Goal: Find specific page/section: Find specific page/section

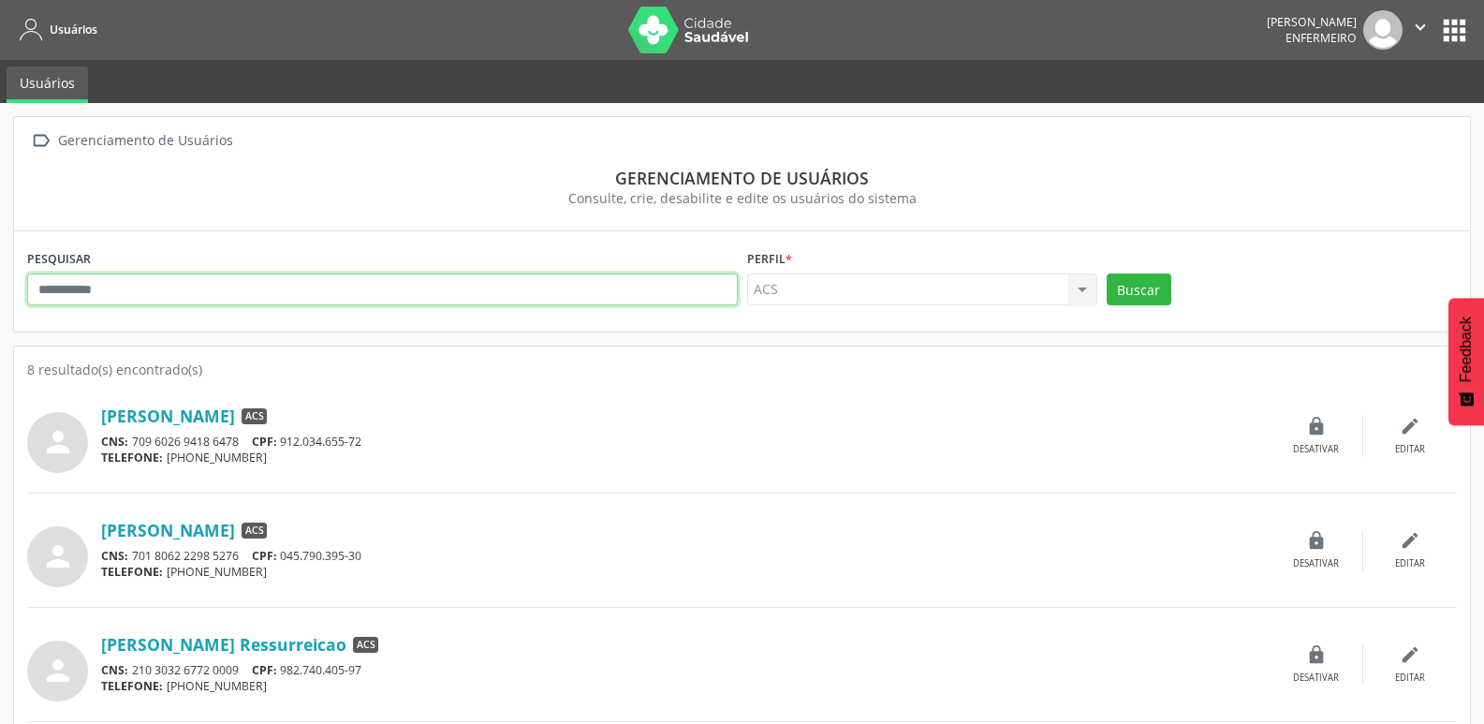
click at [91, 288] on input "text" at bounding box center [382, 289] width 711 height 32
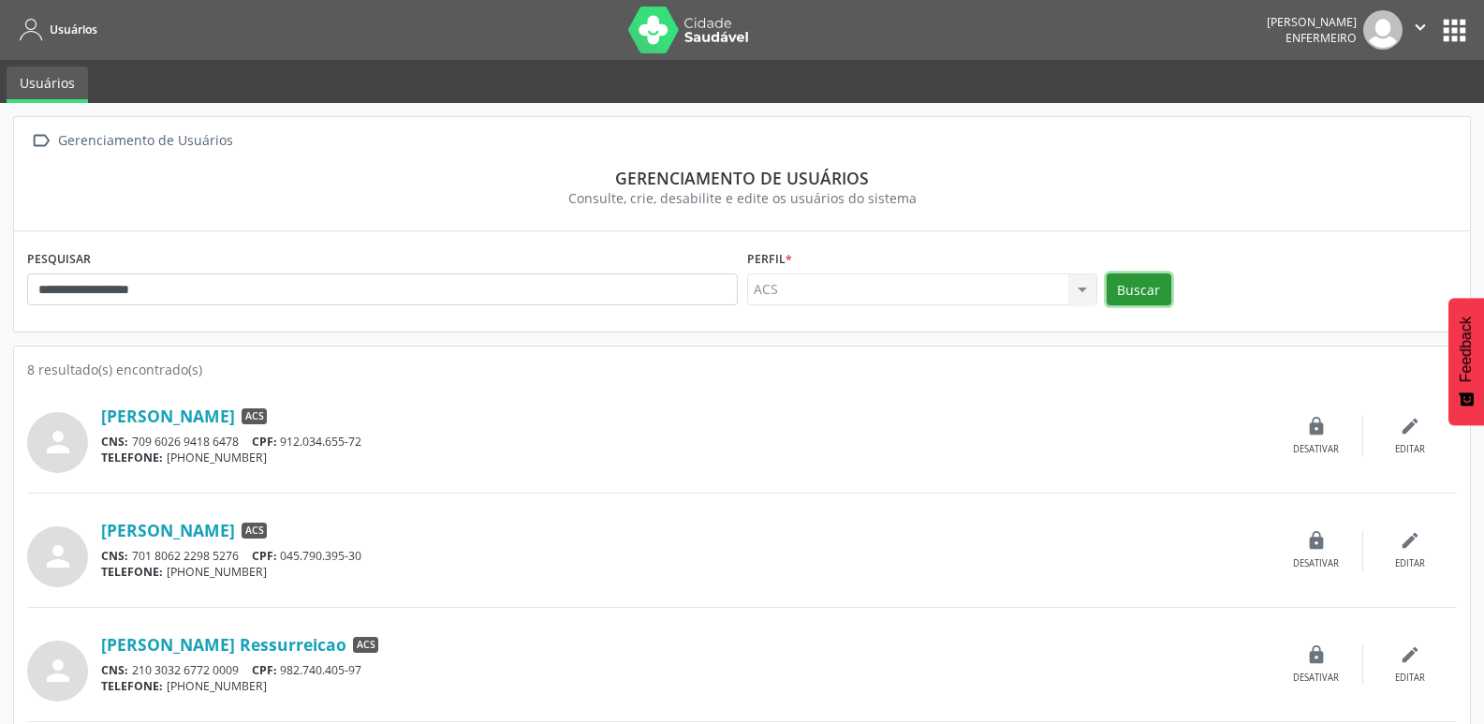
click at [1129, 291] on button "Buscar" at bounding box center [1139, 289] width 65 height 32
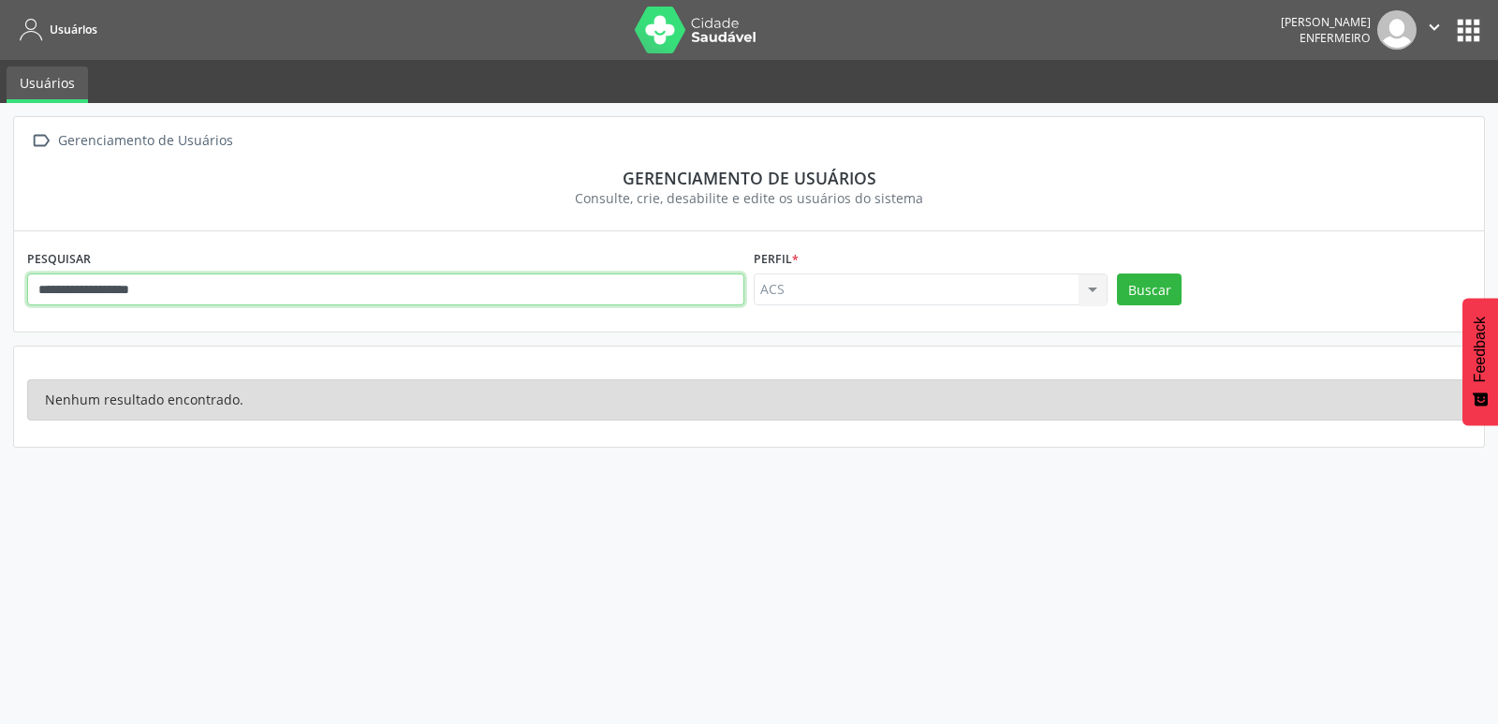
click at [224, 295] on input "**********" at bounding box center [385, 289] width 717 height 32
type input "*"
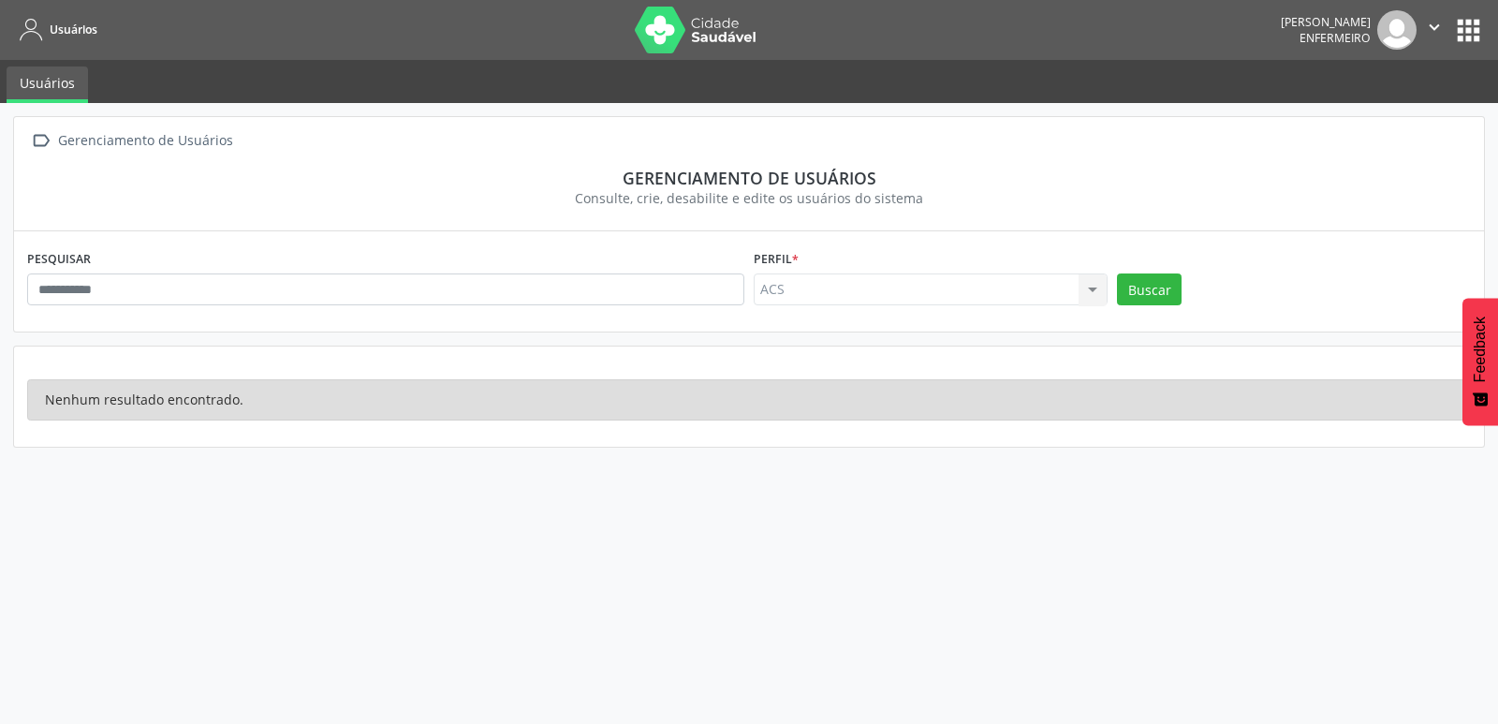
click at [91, 251] on div "PESQUISAR" at bounding box center [385, 280] width 727 height 73
click at [1090, 288] on div "ACS ACS Nenhum resultado encontrado para: " " Não há nenhuma opção para ser exi…" at bounding box center [931, 289] width 354 height 32
click at [1092, 288] on div "ACS ACS Nenhum resultado encontrado para: " " Não há nenhuma opção para ser exi…" at bounding box center [931, 289] width 354 height 32
click at [1086, 289] on div "ACS ACS Nenhum resultado encontrado para: " " Não há nenhuma opção para ser exi…" at bounding box center [931, 289] width 354 height 32
click at [839, 292] on div "ACS ACS Nenhum resultado encontrado para: " " Não há nenhuma opção para ser exi…" at bounding box center [931, 289] width 354 height 32
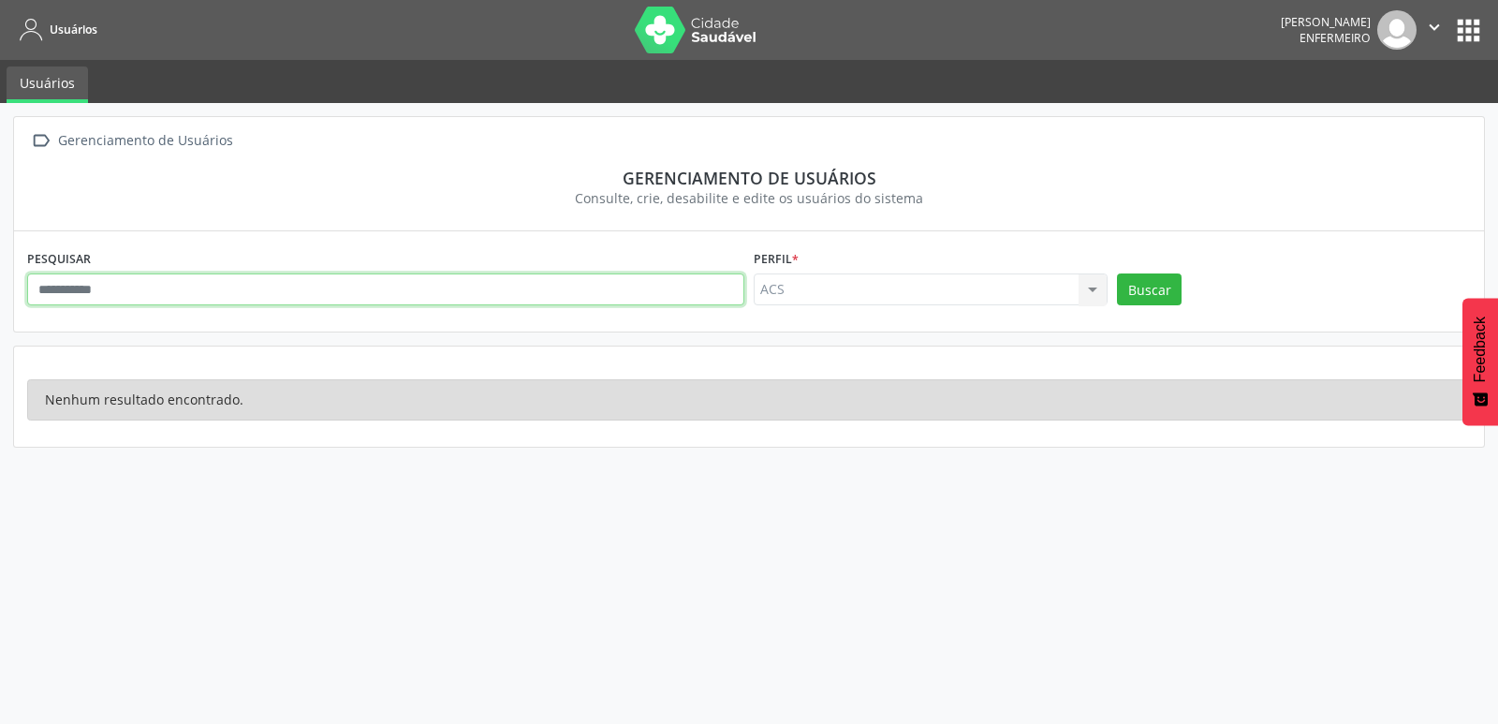
click at [223, 289] on input "text" at bounding box center [385, 289] width 717 height 32
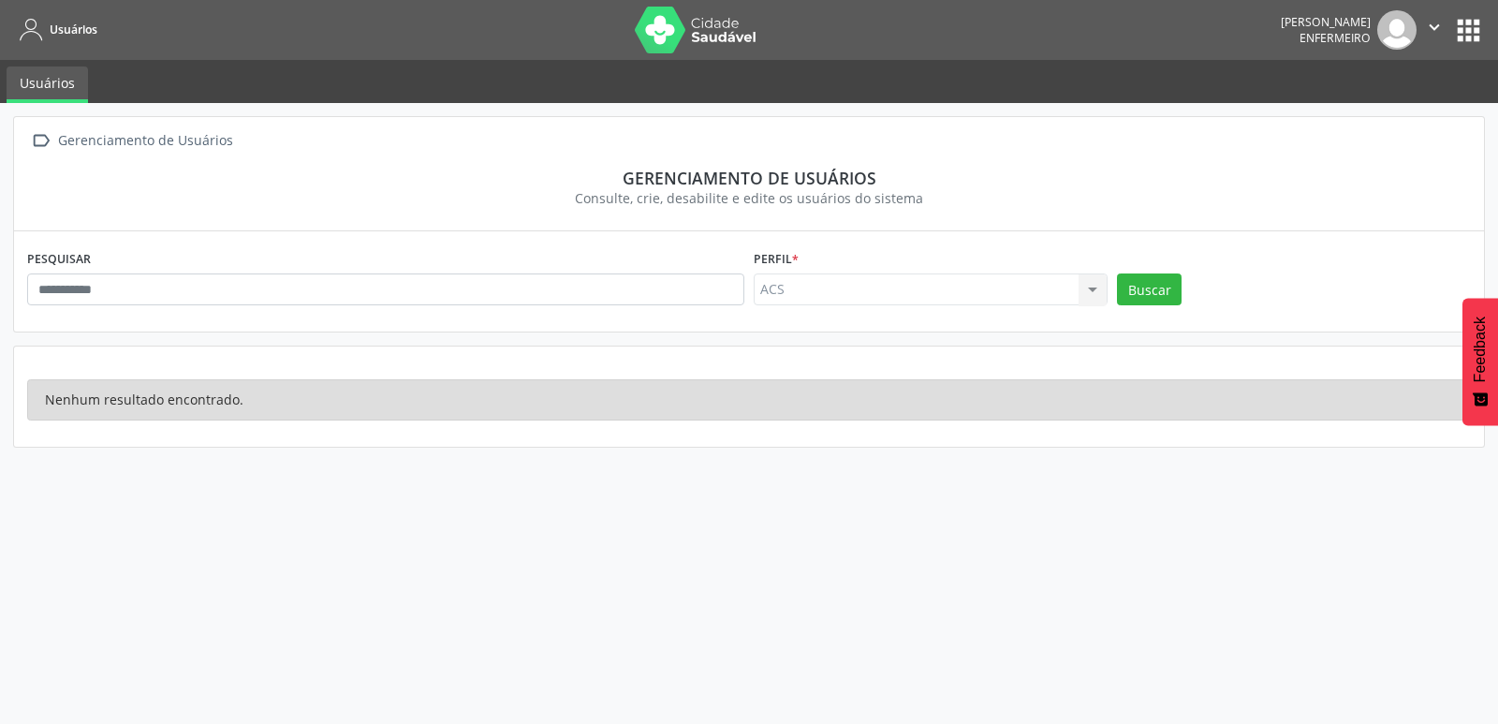
click at [1096, 292] on div "ACS ACS Nenhum resultado encontrado para: " " Não há nenhuma opção para ser exi…" at bounding box center [931, 289] width 354 height 32
click at [1095, 292] on div "ACS ACS Nenhum resultado encontrado para: " " Não há nenhuma opção para ser exi…" at bounding box center [931, 289] width 354 height 32
click at [804, 292] on div "ACS ACS Nenhum resultado encontrado para: " " Não há nenhuma opção para ser exi…" at bounding box center [931, 289] width 354 height 32
drag, startPoint x: 776, startPoint y: 322, endPoint x: 786, endPoint y: 324, distance: 9.6
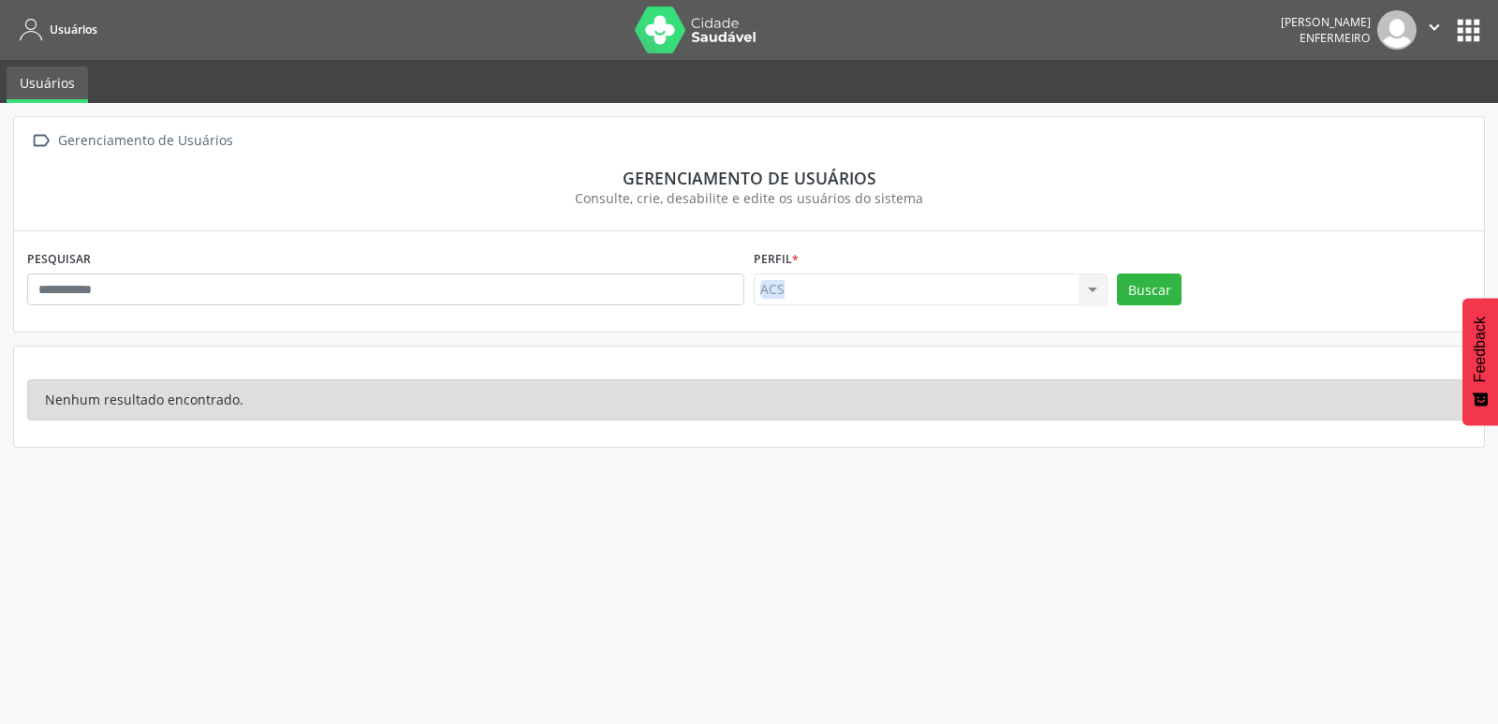
click at [777, 324] on div "PESQUISAR Perfil * ACS ACS Nenhum resultado encontrado para: " " Não há nenhuma…" at bounding box center [749, 280] width 1470 height 99
click at [1188, 343] on div " Gerenciamento de Usuários Gerenciamento de usuários Consulte, crie, desabilit…" at bounding box center [749, 282] width 1472 height 332
click at [1169, 297] on button "Buscar" at bounding box center [1149, 289] width 65 height 32
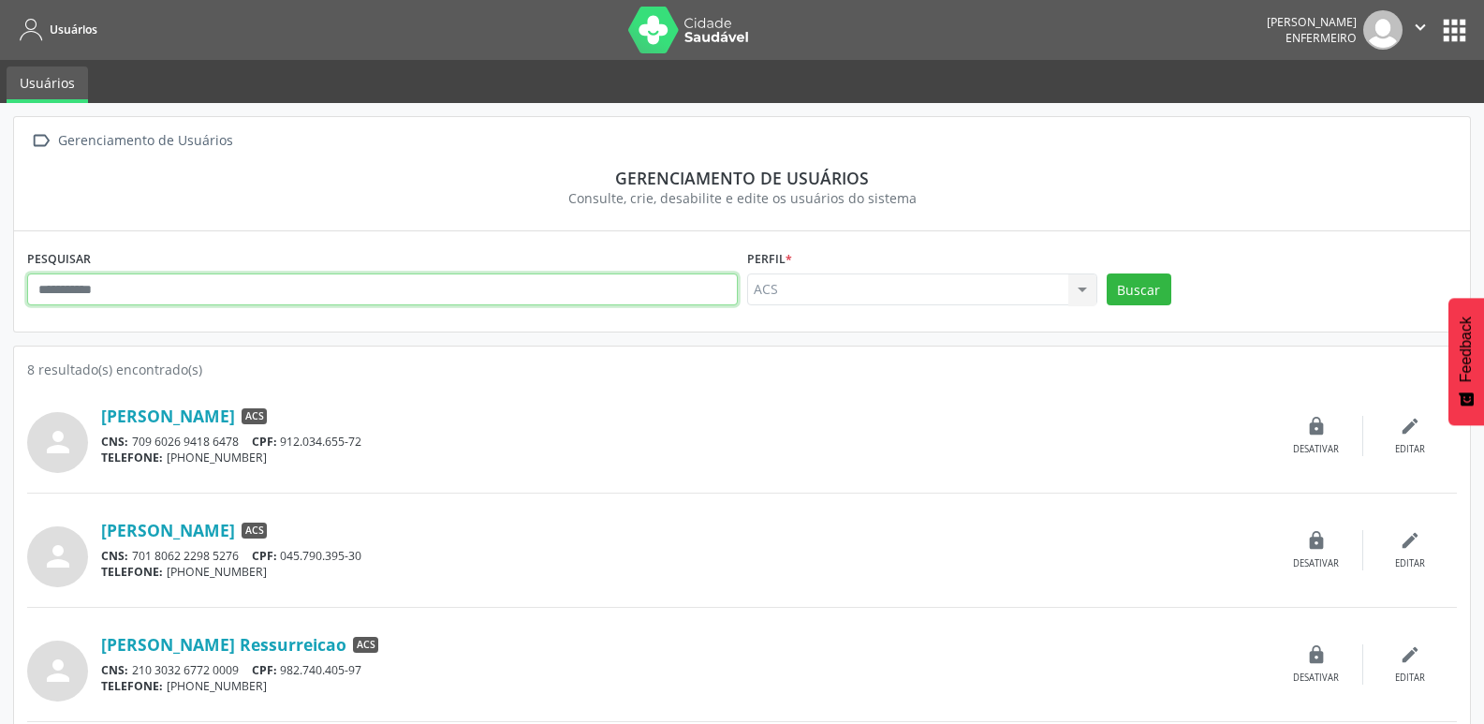
click at [83, 298] on input "text" at bounding box center [382, 289] width 711 height 32
click at [109, 295] on input "**********" at bounding box center [382, 289] width 711 height 32
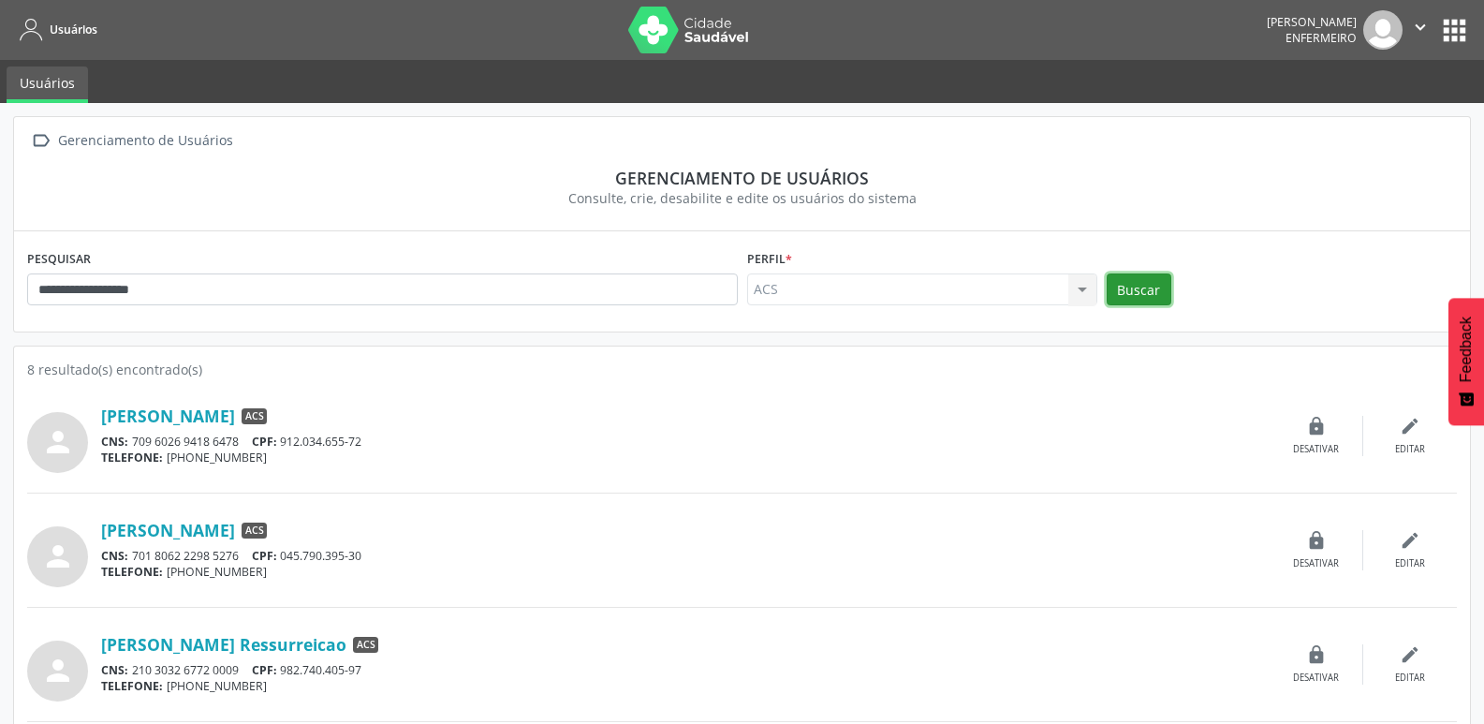
click at [1157, 294] on button "Buscar" at bounding box center [1139, 289] width 65 height 32
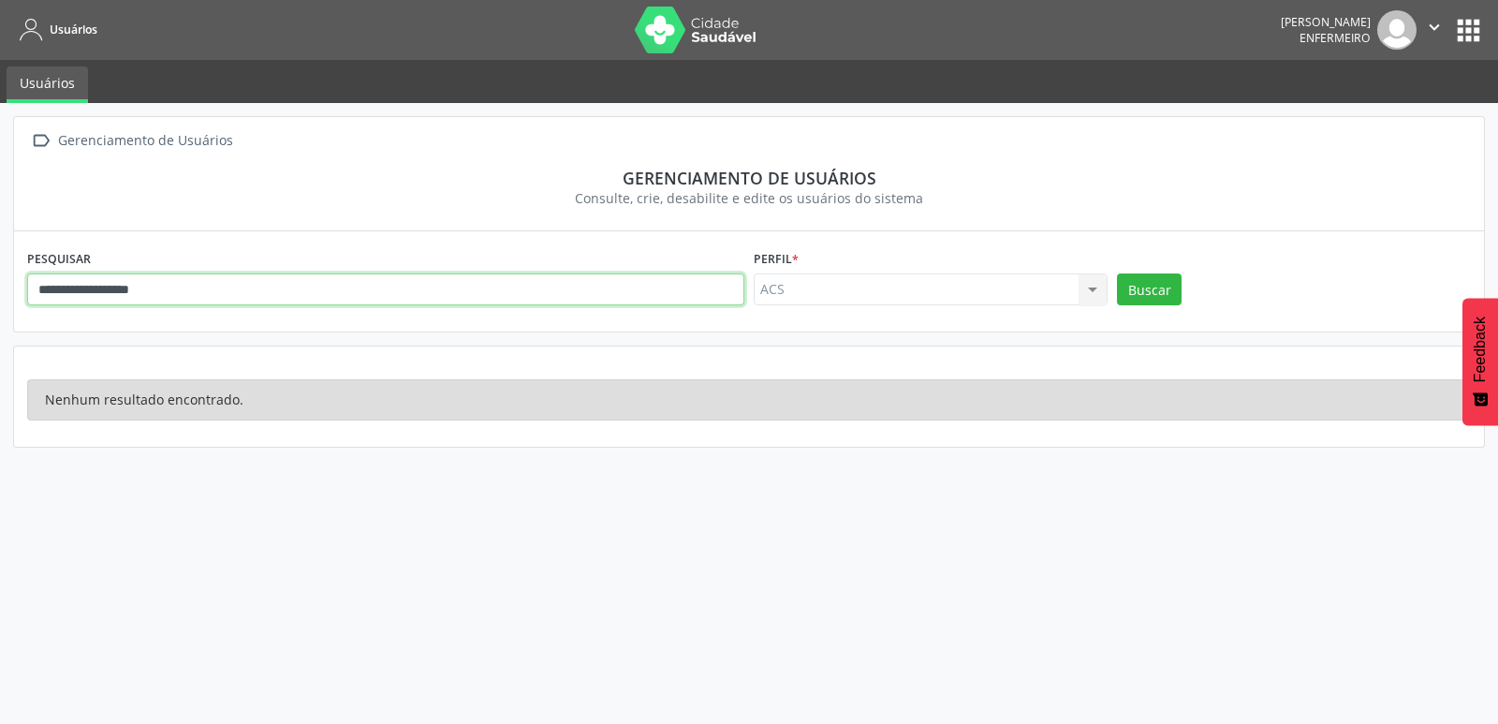
click at [190, 293] on input "**********" at bounding box center [385, 289] width 717 height 32
type input "*"
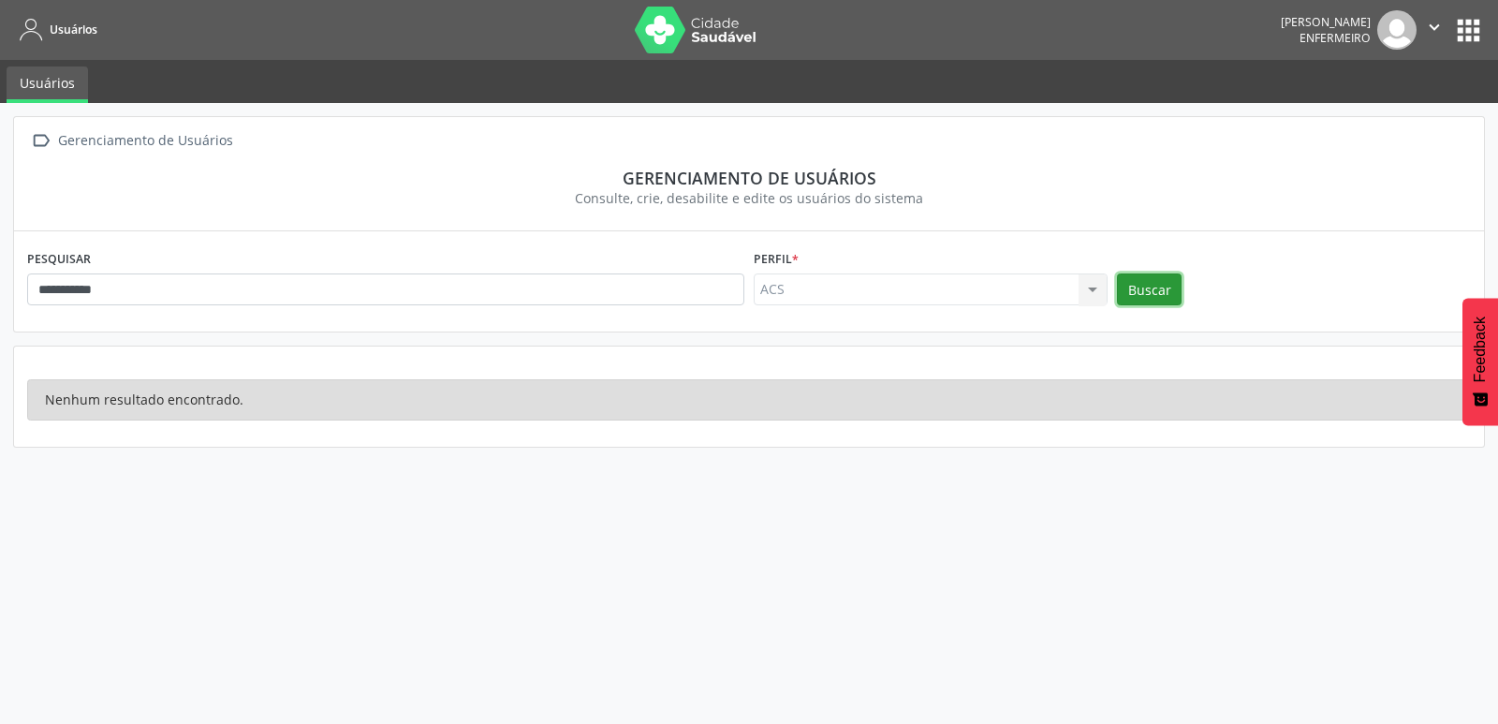
click at [1139, 281] on button "Buscar" at bounding box center [1149, 289] width 65 height 32
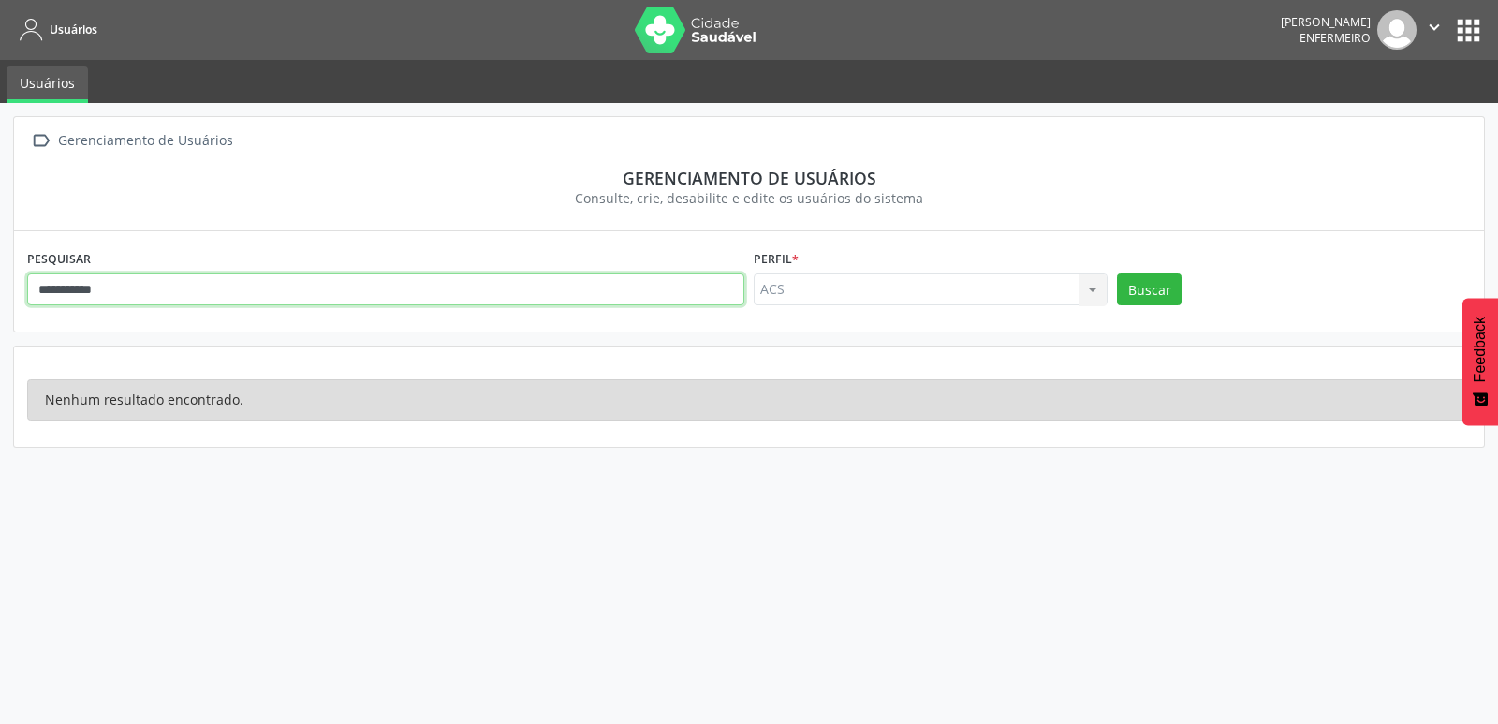
click at [172, 292] on input "**********" at bounding box center [385, 289] width 717 height 32
type input "*"
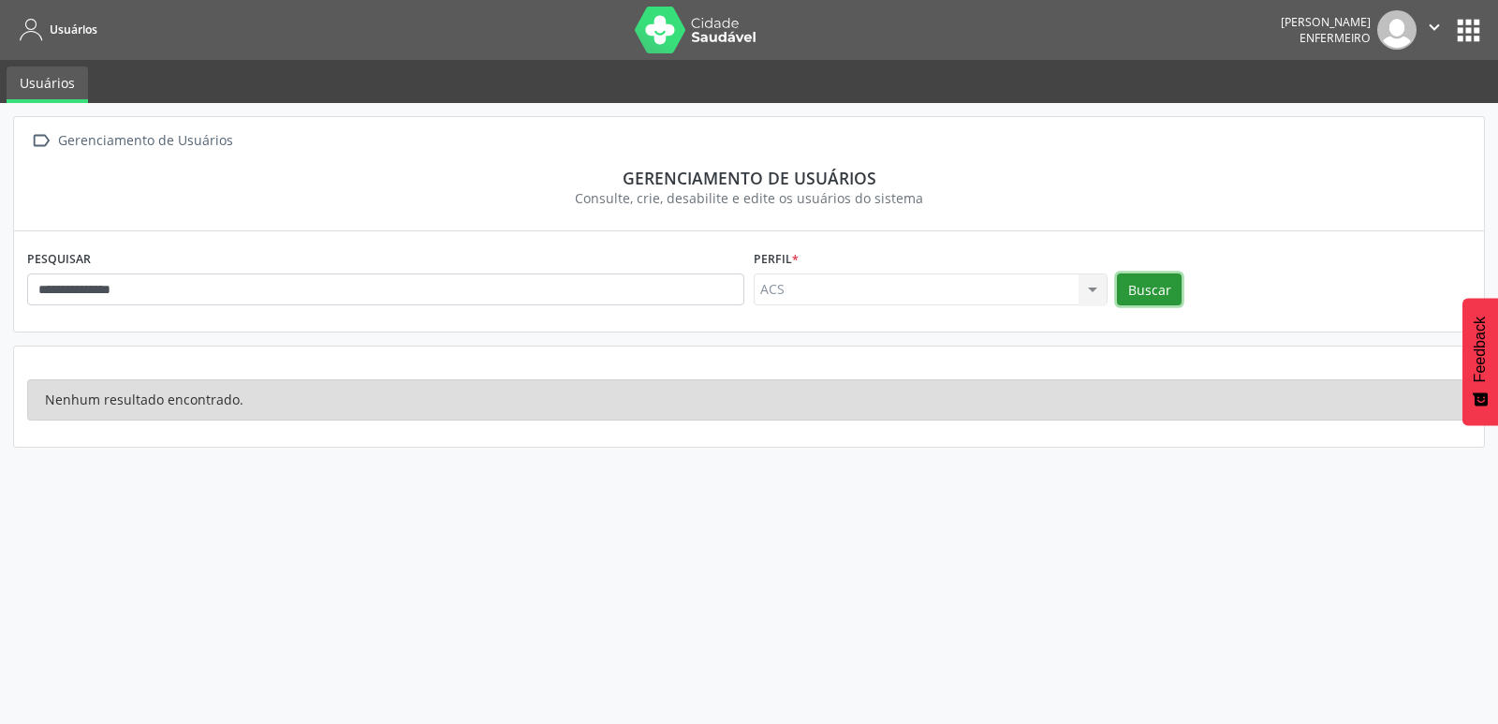
click at [1143, 297] on button "Buscar" at bounding box center [1149, 289] width 65 height 32
click at [1091, 291] on div "ACS ACS Nenhum resultado encontrado para: " " Não há nenhuma opção para ser exi…" at bounding box center [931, 289] width 354 height 32
click at [1093, 288] on div "ACS ACS Nenhum resultado encontrado para: " " Não há nenhuma opção para ser exi…" at bounding box center [931, 289] width 354 height 32
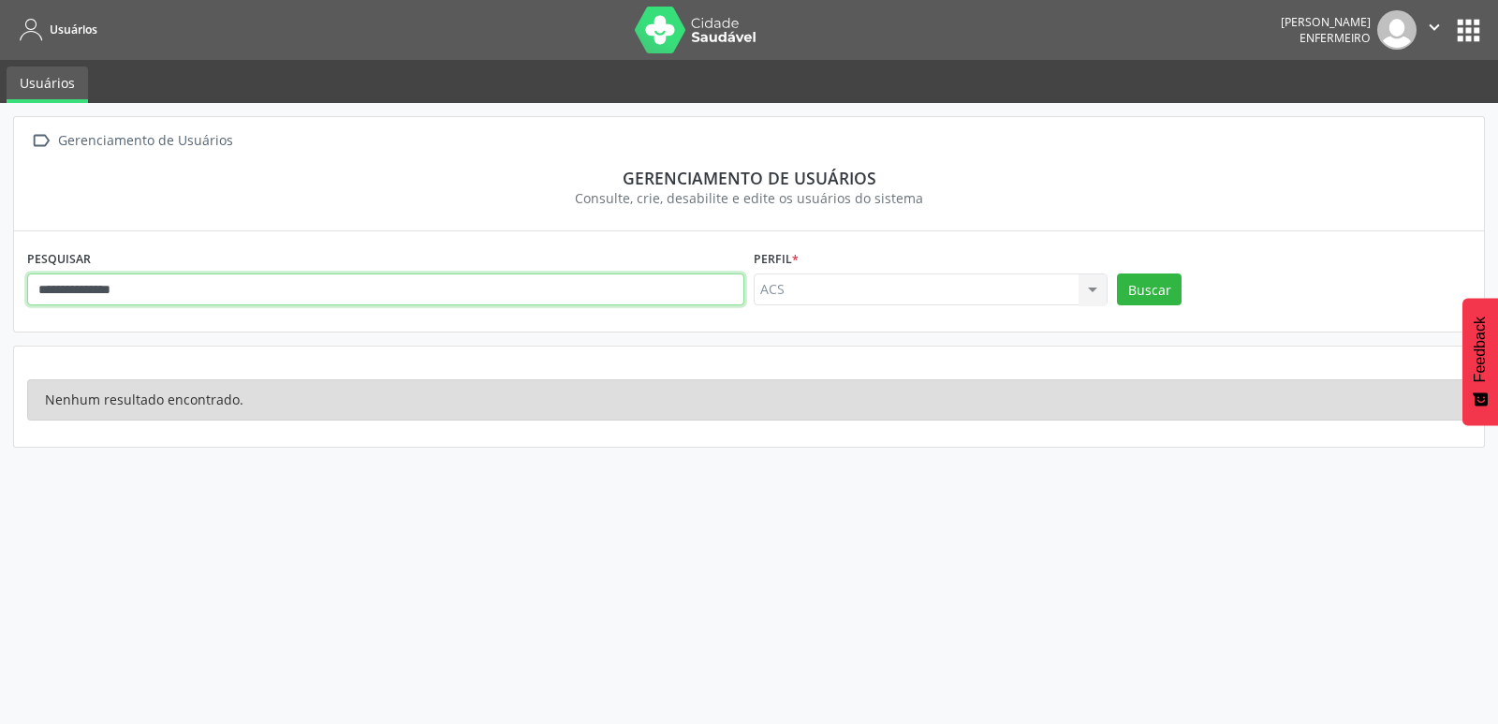
click at [196, 294] on input "**********" at bounding box center [385, 289] width 717 height 32
click at [244, 296] on input "**********" at bounding box center [385, 289] width 717 height 32
type input "*"
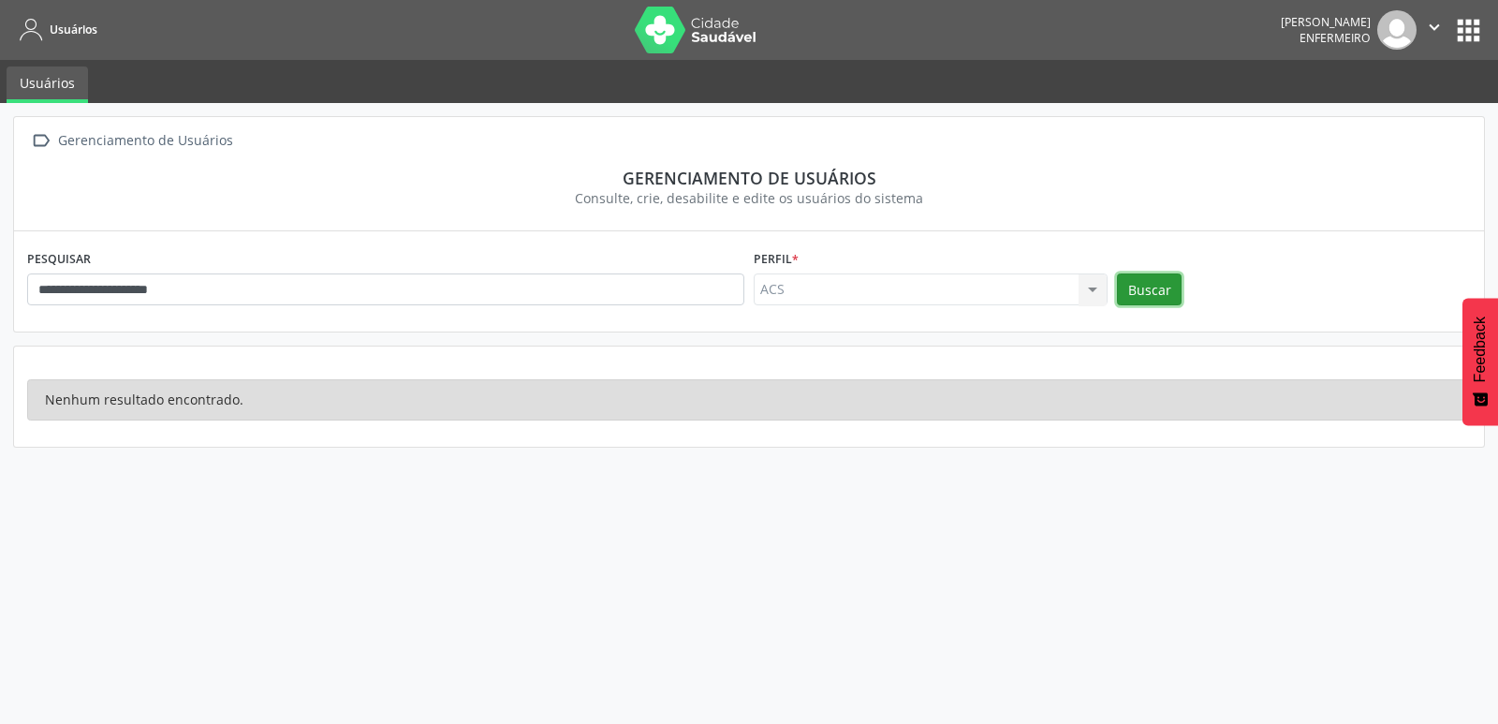
click at [1159, 290] on button "Buscar" at bounding box center [1149, 289] width 65 height 32
click at [1095, 289] on div "ACS ACS Nenhum resultado encontrado para: " " Não há nenhuma opção para ser exi…" at bounding box center [931, 289] width 354 height 32
click at [1096, 289] on div "ACS ACS Nenhum resultado encontrado para: " " Não há nenhuma opção para ser exi…" at bounding box center [931, 289] width 354 height 32
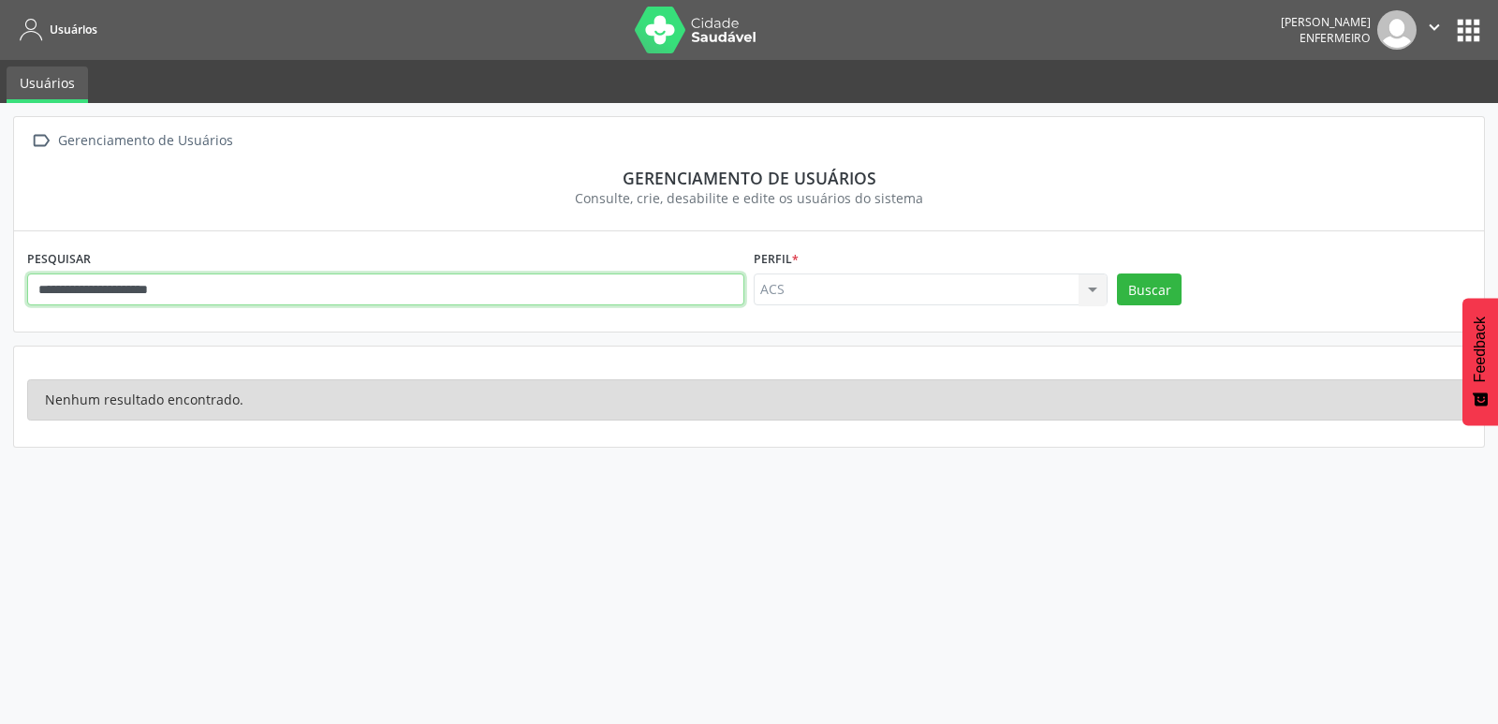
click at [201, 295] on input "**********" at bounding box center [385, 289] width 717 height 32
type input "*"
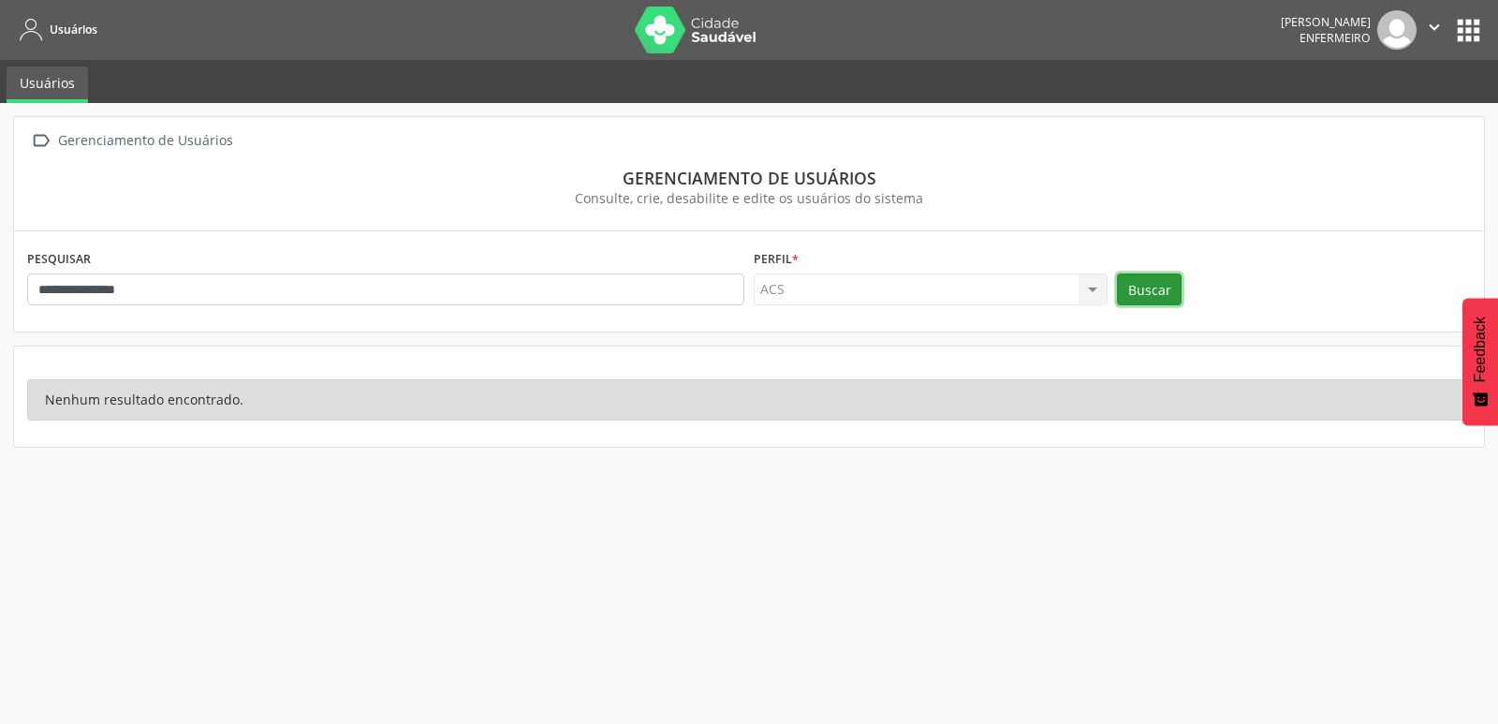
click at [1128, 289] on button "Buscar" at bounding box center [1149, 289] width 65 height 32
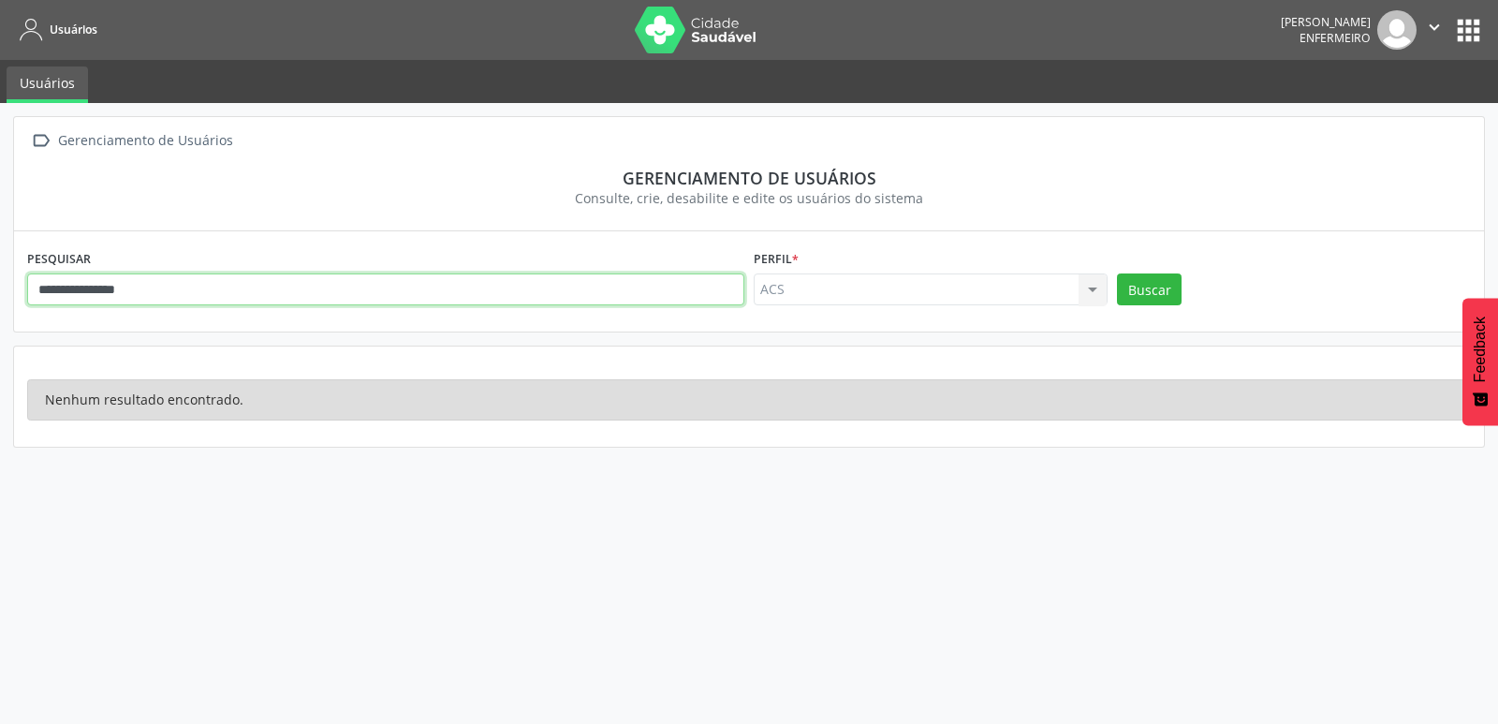
click at [205, 295] on input "**********" at bounding box center [385, 289] width 717 height 32
type input "*"
click at [151, 290] on input "text" at bounding box center [385, 289] width 717 height 32
type input "**********"
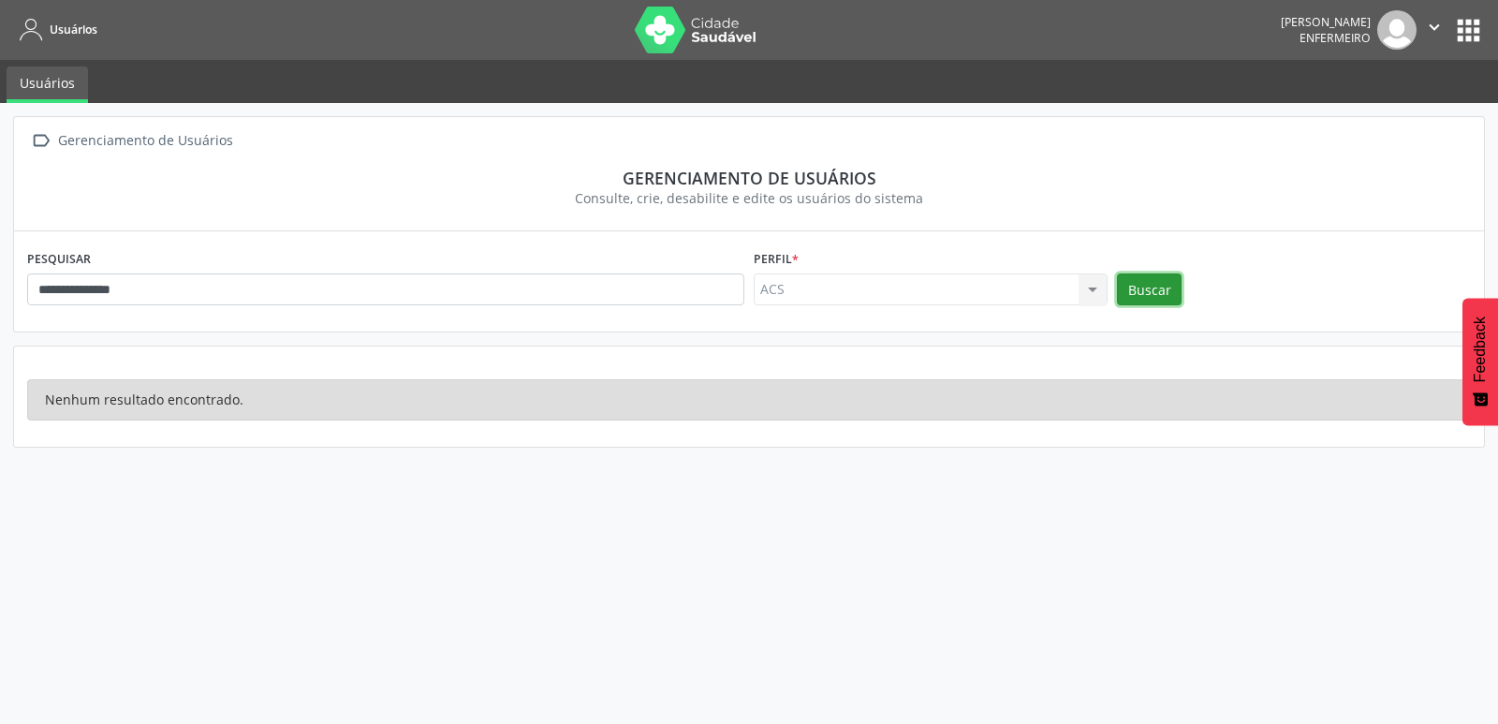
click at [1130, 283] on button "Buscar" at bounding box center [1149, 289] width 65 height 32
click at [1471, 25] on button "apps" at bounding box center [1469, 30] width 33 height 33
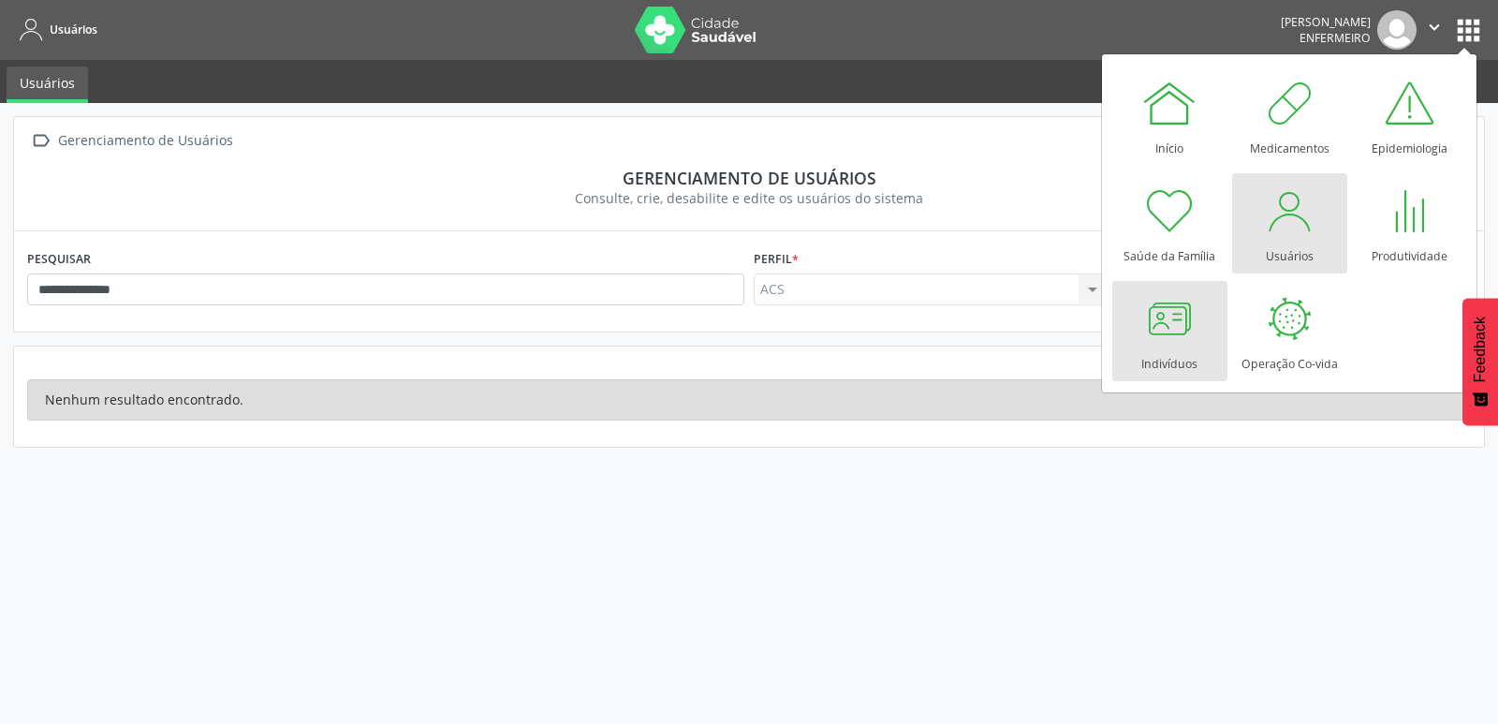
click at [1167, 347] on div "Indivíduos" at bounding box center [1170, 359] width 56 height 25
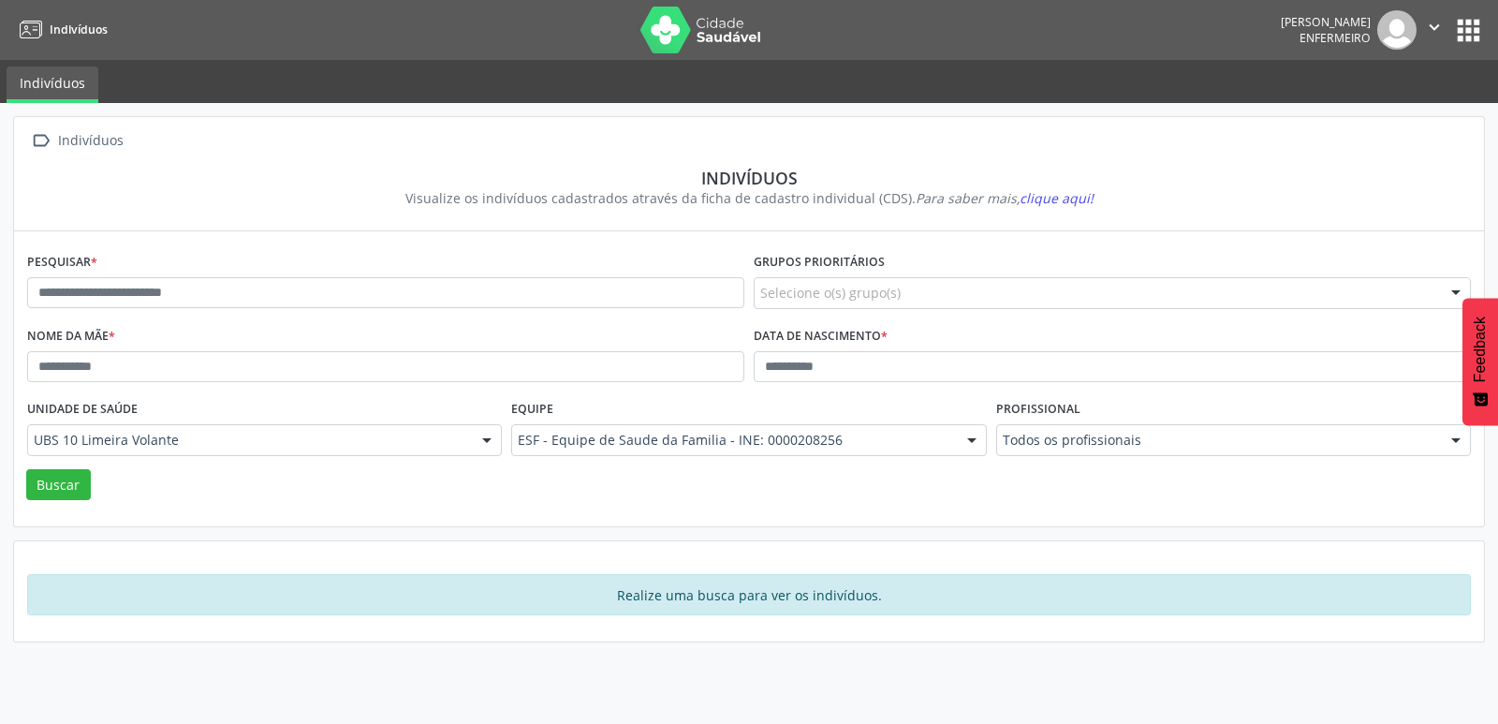
click at [1458, 29] on button "apps" at bounding box center [1469, 30] width 33 height 33
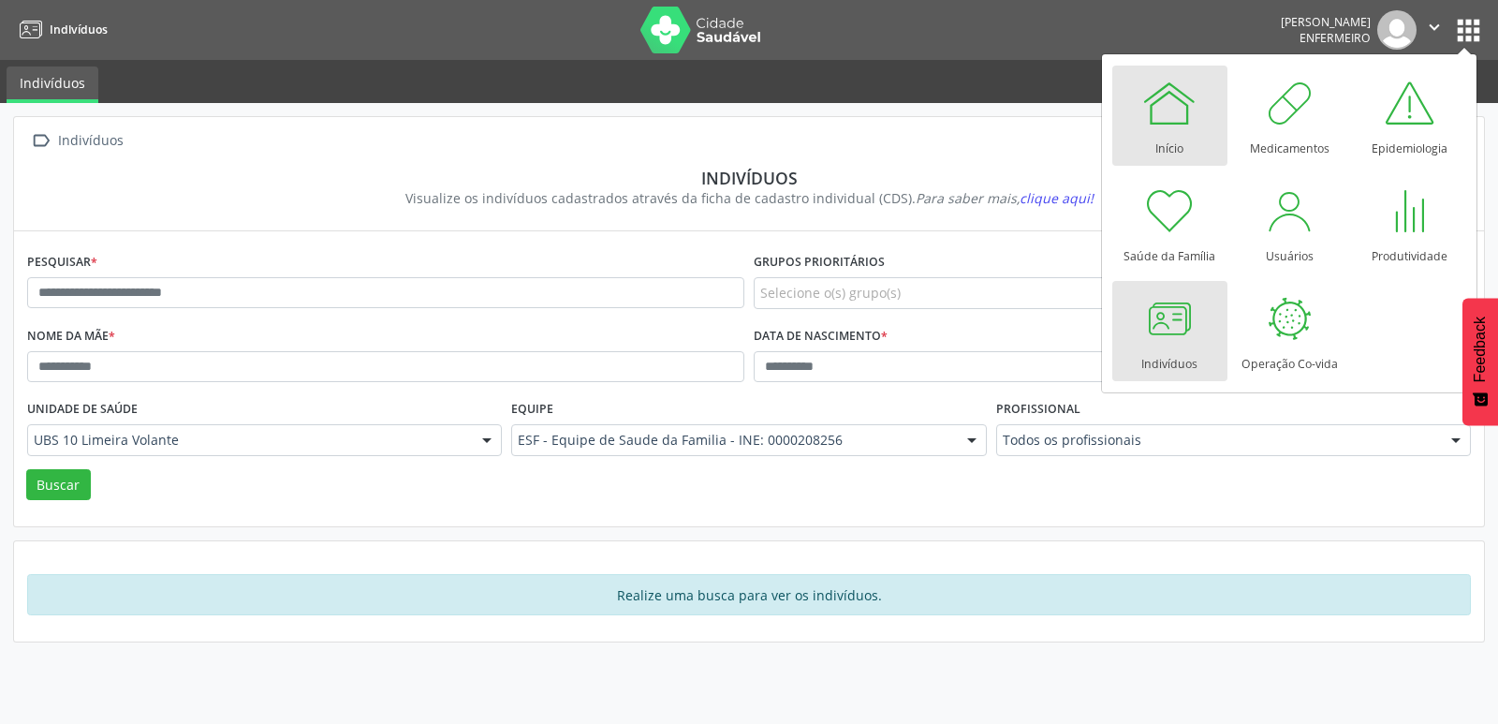
click at [1166, 139] on div "Início" at bounding box center [1170, 143] width 28 height 25
